Goal: Check status: Check status

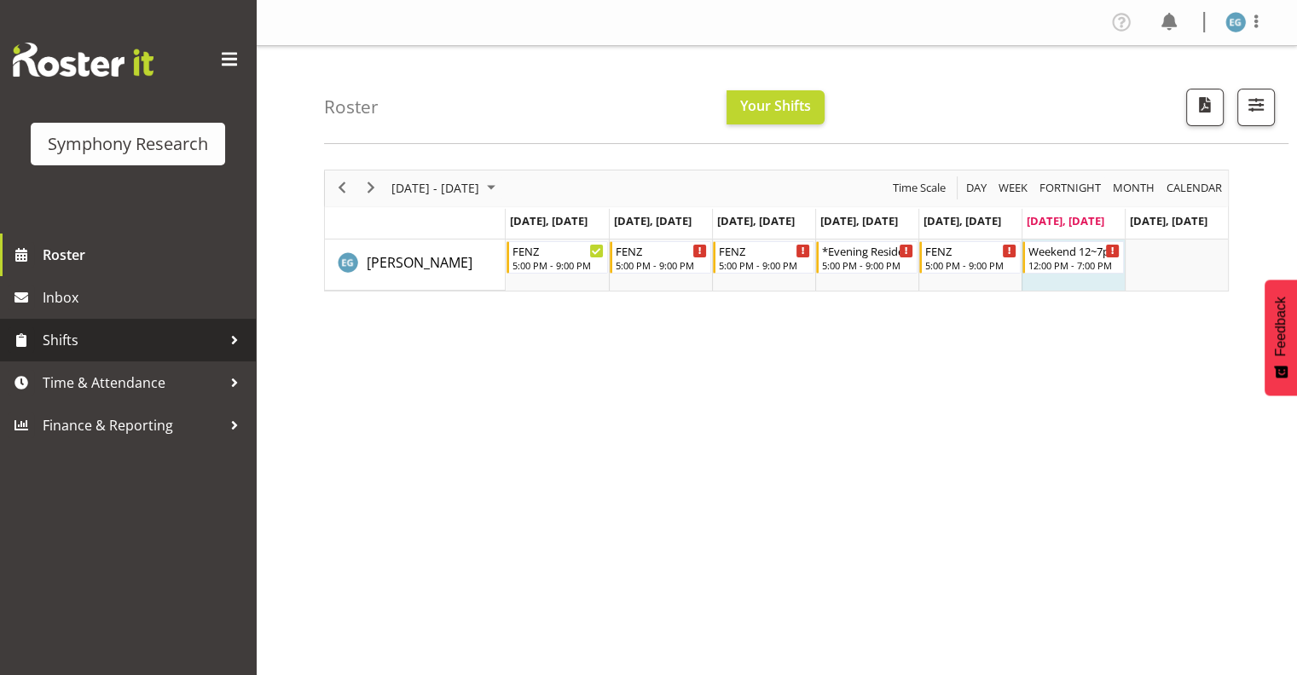
click at [76, 335] on span "Shifts" at bounding box center [132, 341] width 179 height 26
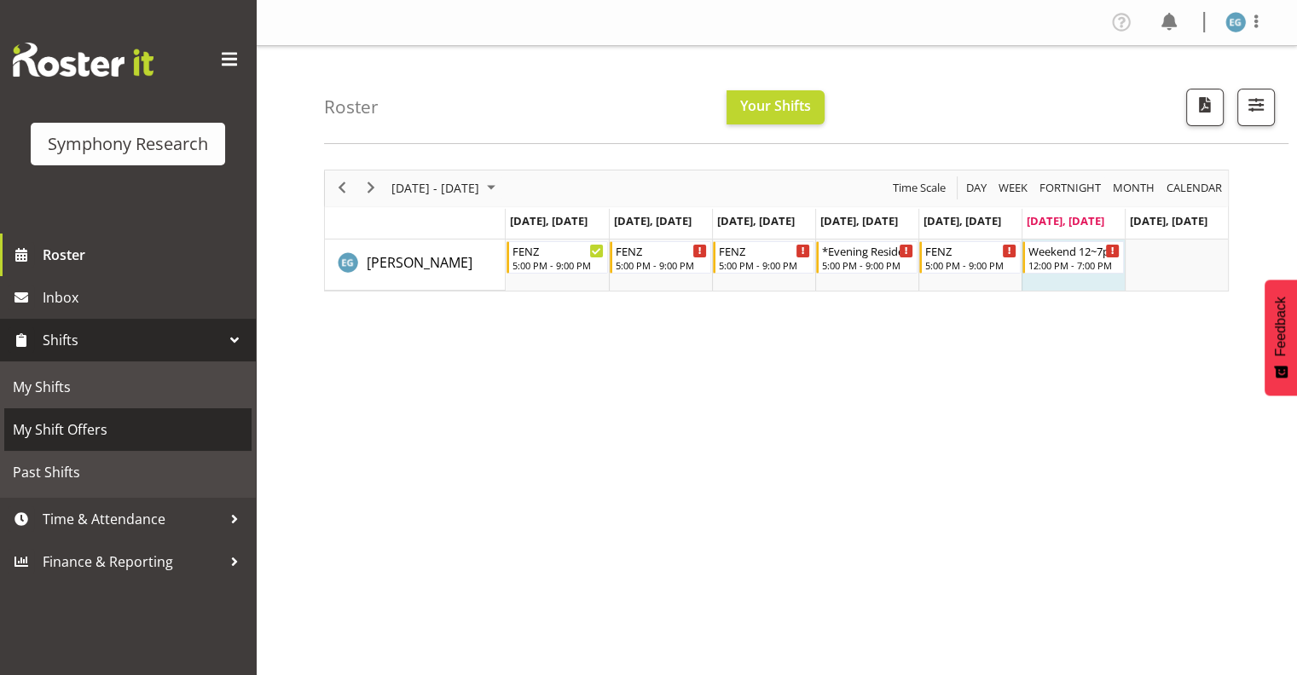
click at [90, 432] on span "My Shift Offers" at bounding box center [128, 430] width 230 height 26
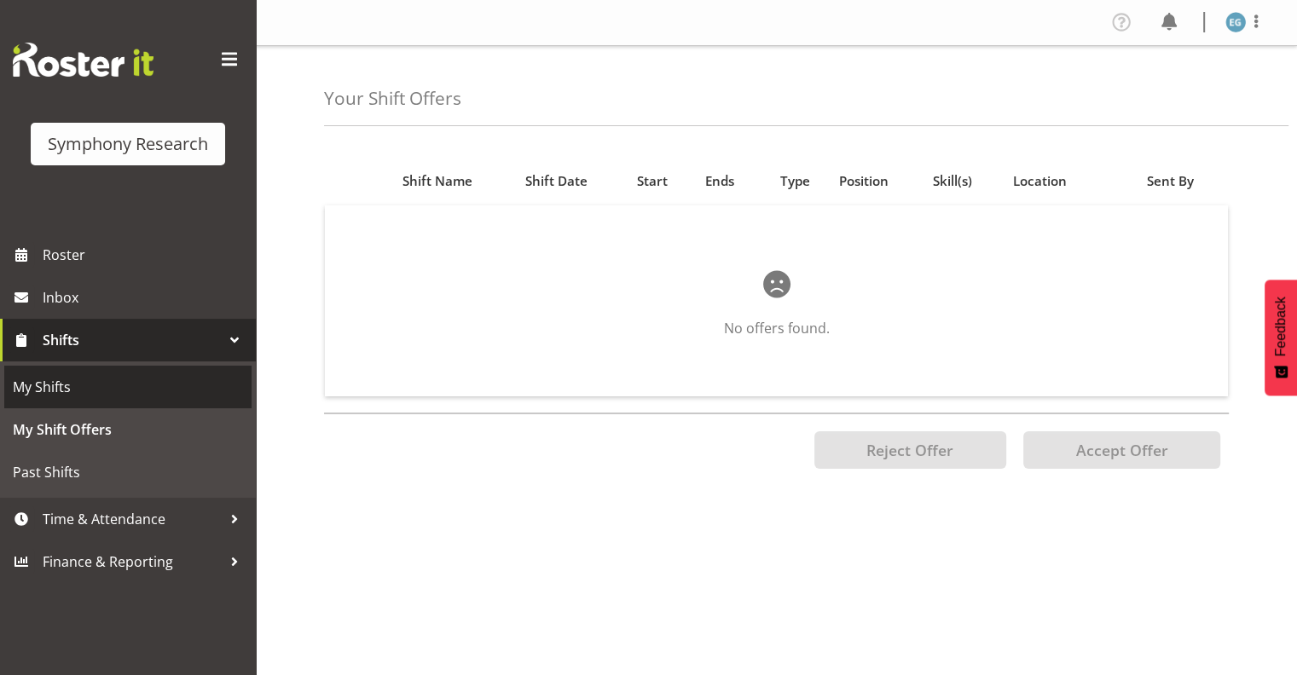
click at [69, 387] on span "My Shifts" at bounding box center [128, 387] width 230 height 26
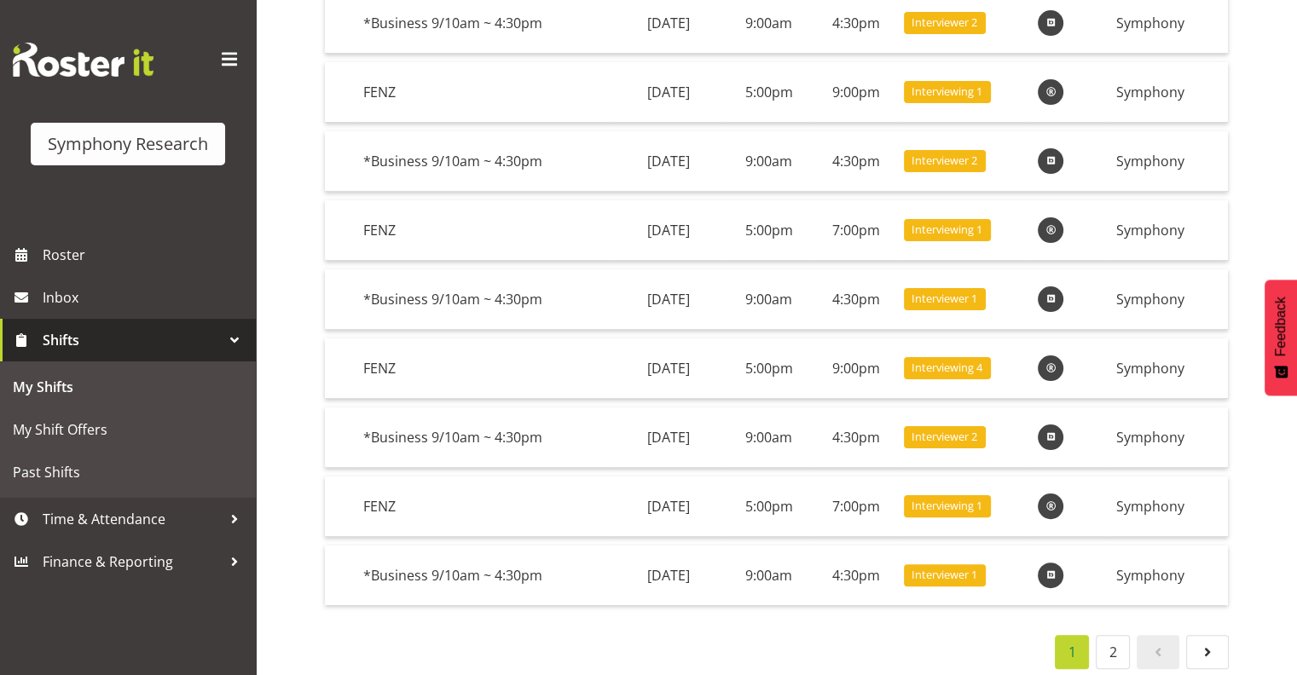
scroll to position [313, 0]
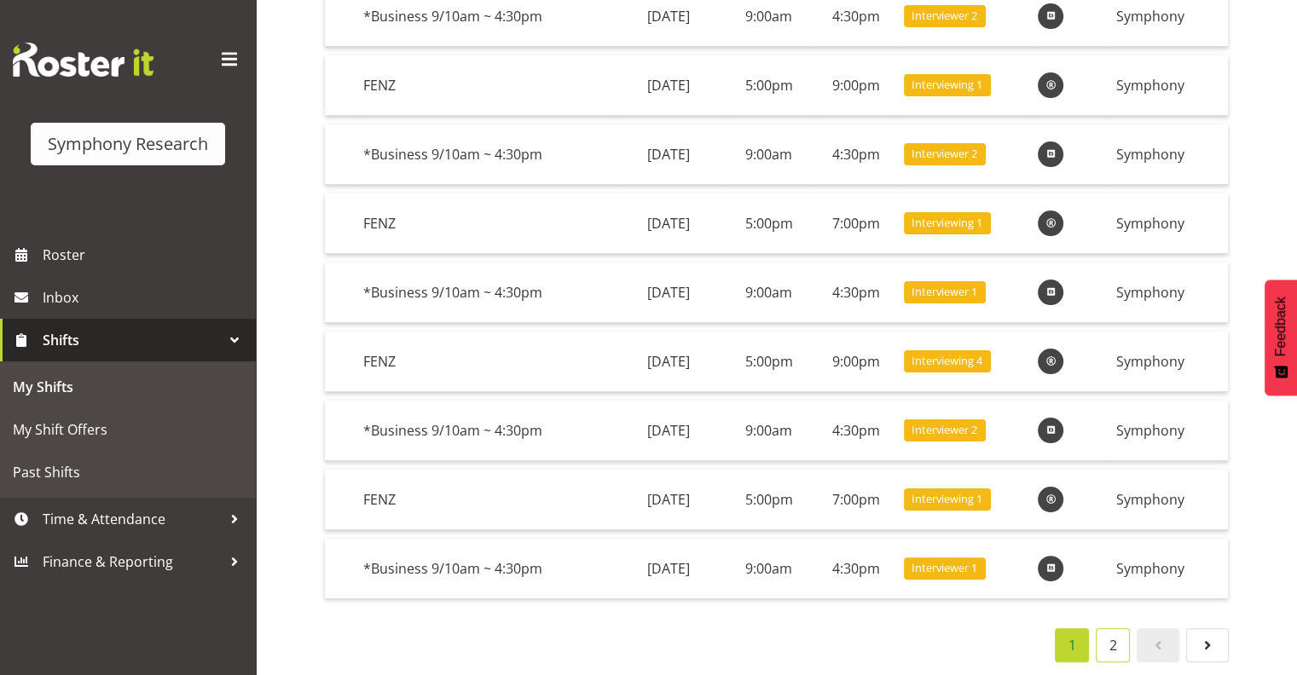
click at [1116, 629] on link "2" at bounding box center [1113, 646] width 34 height 34
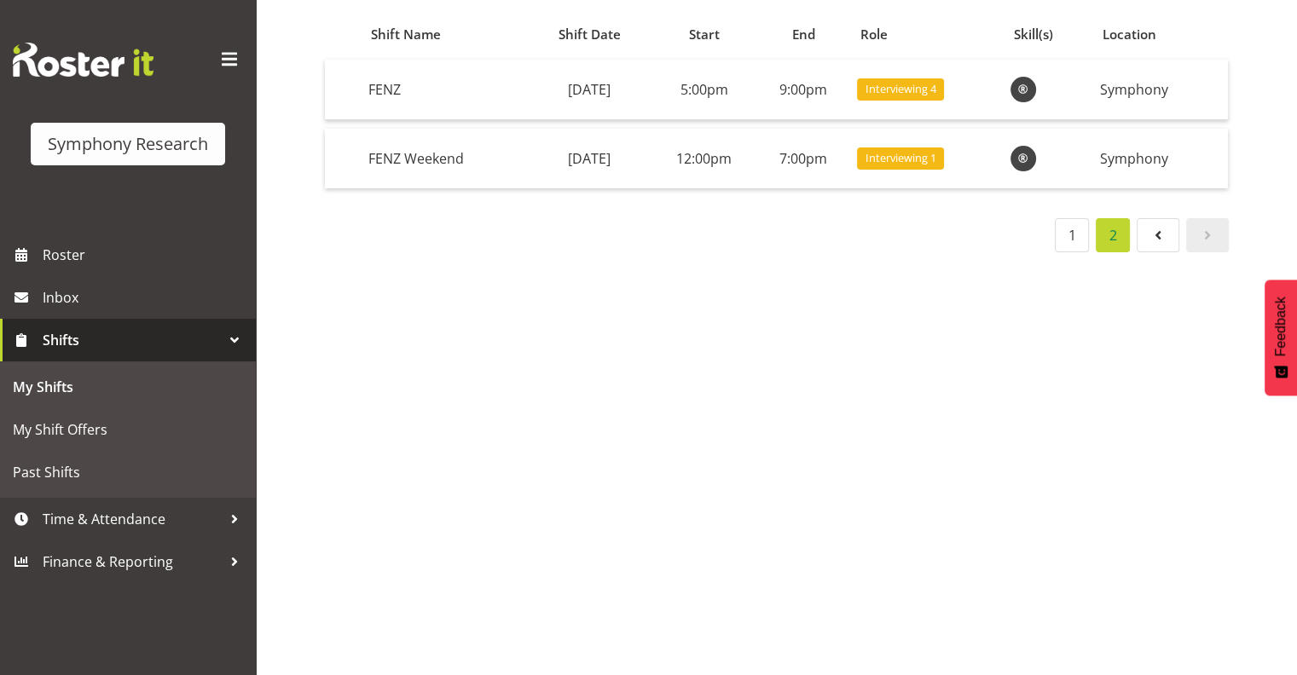
scroll to position [177, 0]
